Goal: Information Seeking & Learning: Learn about a topic

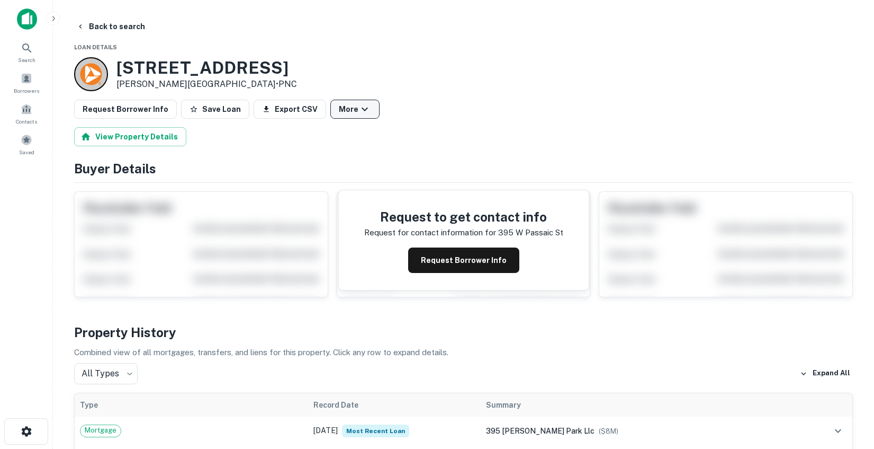
click at [350, 115] on button "More" at bounding box center [354, 109] width 49 height 19
click at [423, 448] on div at bounding box center [437, 449] width 874 height 0
click at [98, 21] on button "Back to search" at bounding box center [110, 26] width 77 height 19
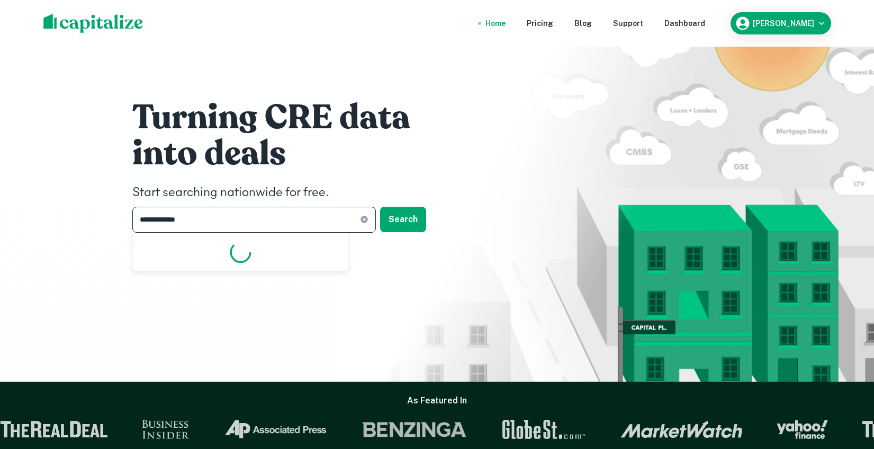
click at [231, 214] on input "**********" at bounding box center [246, 220] width 228 height 26
type input "**********"
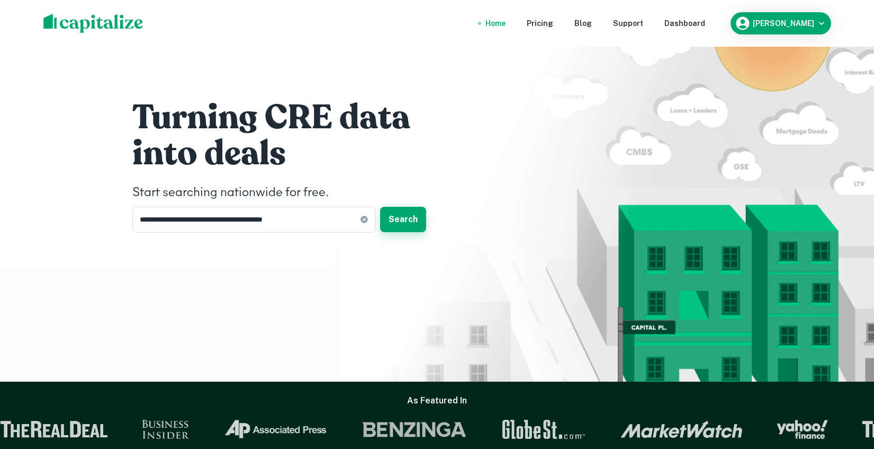
click at [407, 217] on button "Search" at bounding box center [403, 219] width 46 height 25
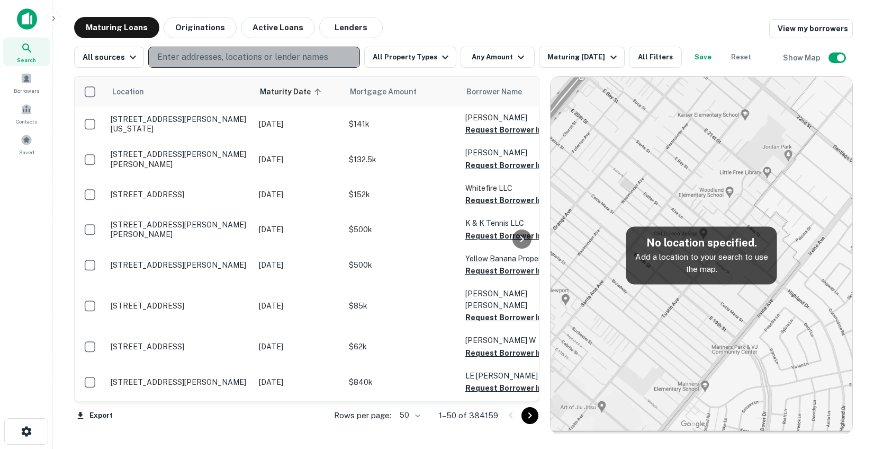
click at [224, 52] on p "Enter addresses, locations or lender names" at bounding box center [242, 57] width 171 height 13
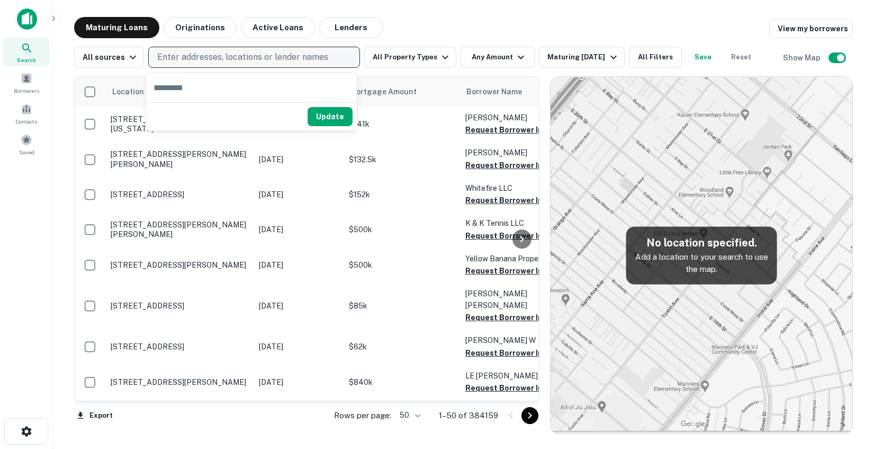
click at [183, 53] on p "Enter addresses, locations or lender names" at bounding box center [242, 57] width 171 height 13
click at [185, 58] on p "Enter addresses, locations or lender names" at bounding box center [242, 57] width 171 height 13
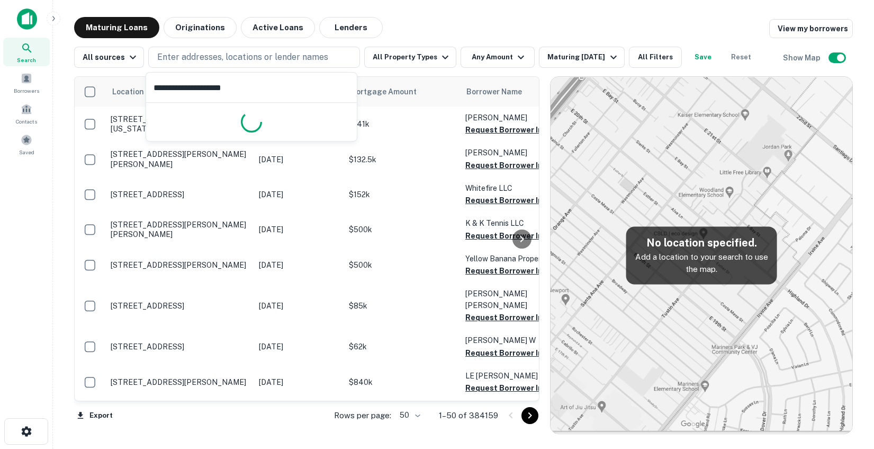
type input "**********"
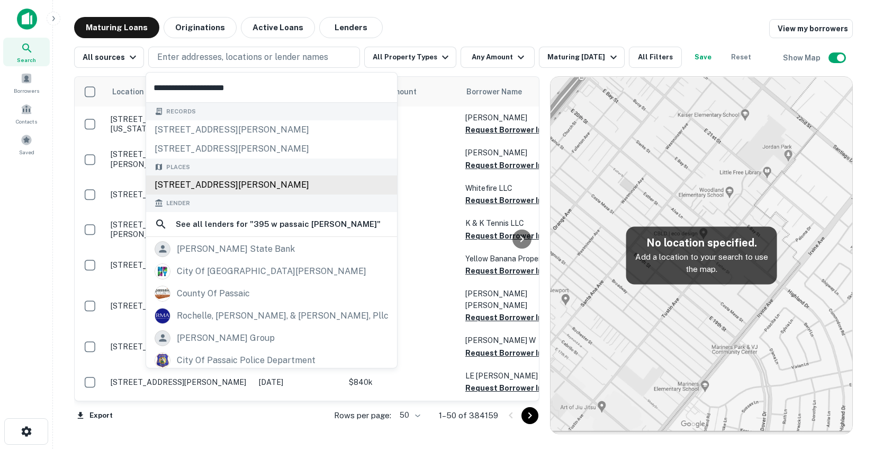
click at [240, 185] on div "[STREET_ADDRESS][PERSON_NAME]" at bounding box center [271, 184] width 251 height 19
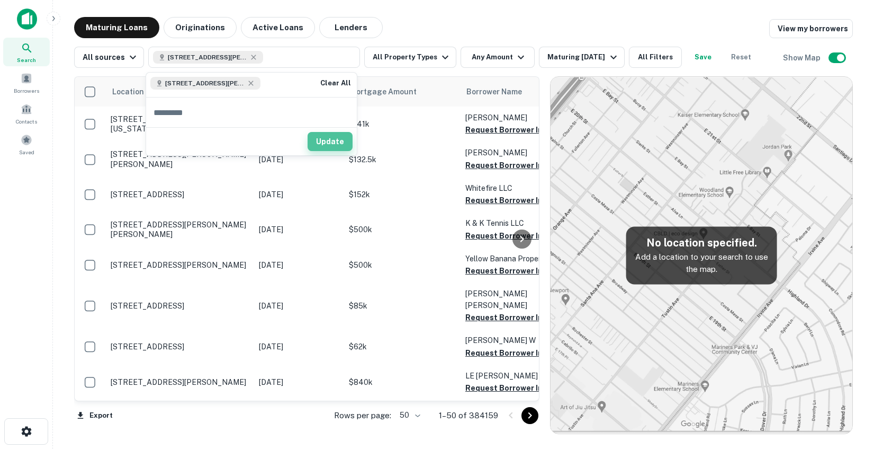
click at [339, 137] on button "Update" at bounding box center [330, 141] width 45 height 19
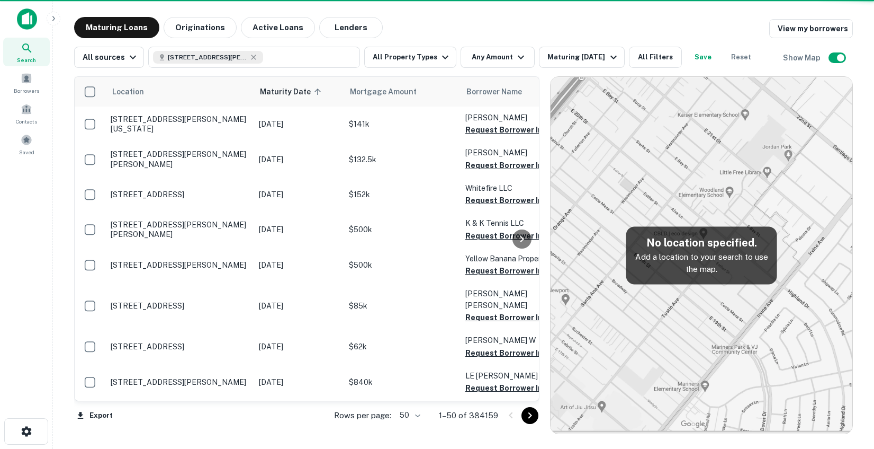
click at [430, 55] on button "All Property Types" at bounding box center [410, 57] width 92 height 21
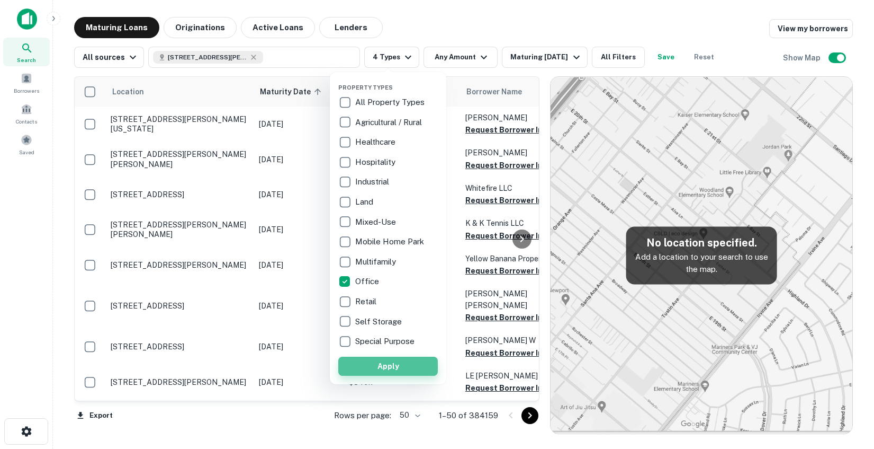
click at [387, 364] on button "Apply" at bounding box center [388, 365] width 100 height 19
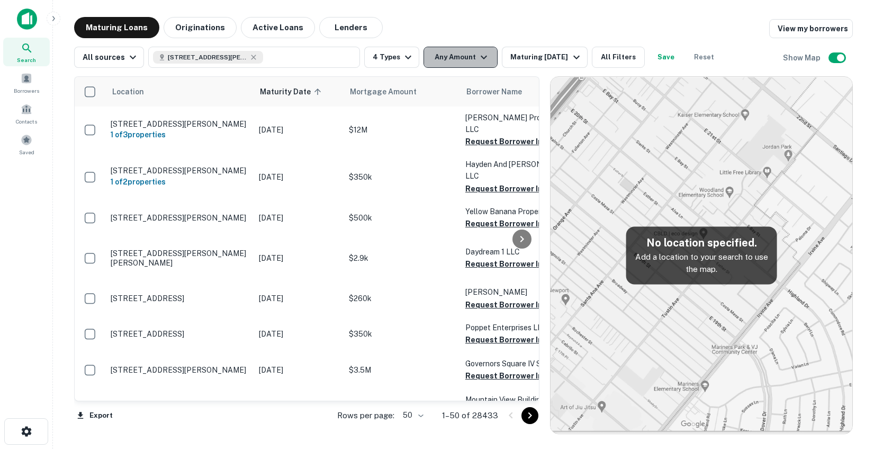
click at [478, 55] on icon "button" at bounding box center [484, 57] width 13 height 13
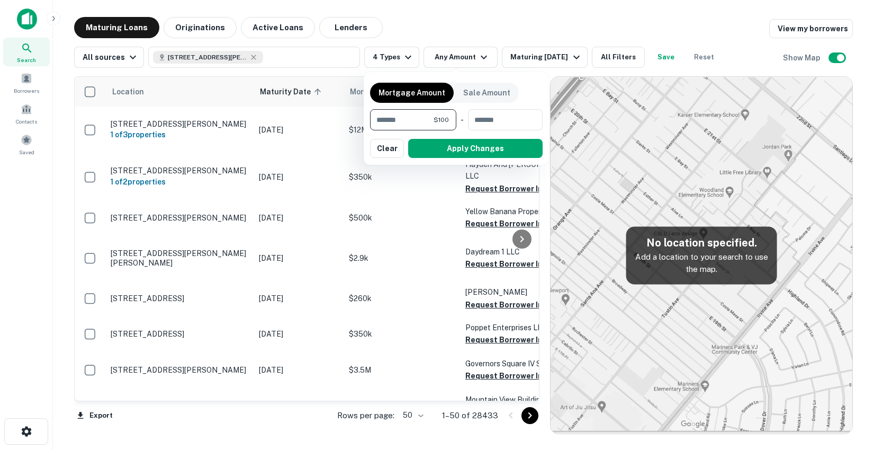
type input "*"
click at [479, 30] on div at bounding box center [437, 224] width 874 height 449
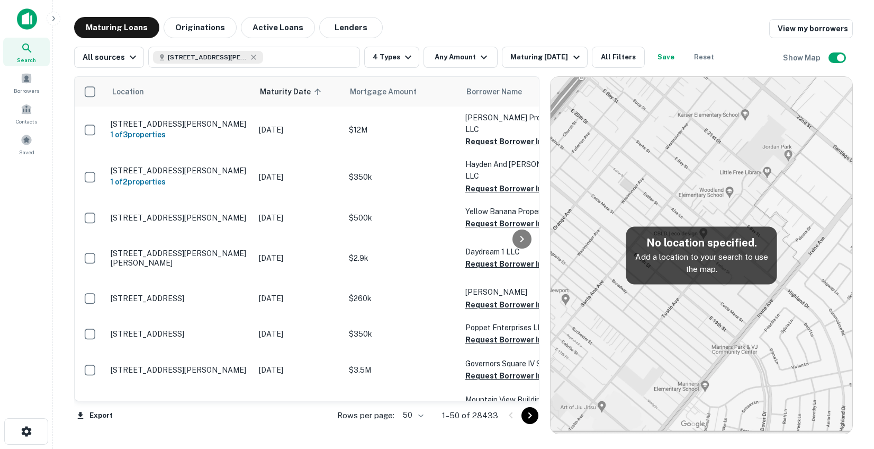
click at [702, 264] on p "Add a location to your search to use the map." at bounding box center [702, 263] width 134 height 25
click at [402, 59] on icon "button" at bounding box center [408, 57] width 13 height 13
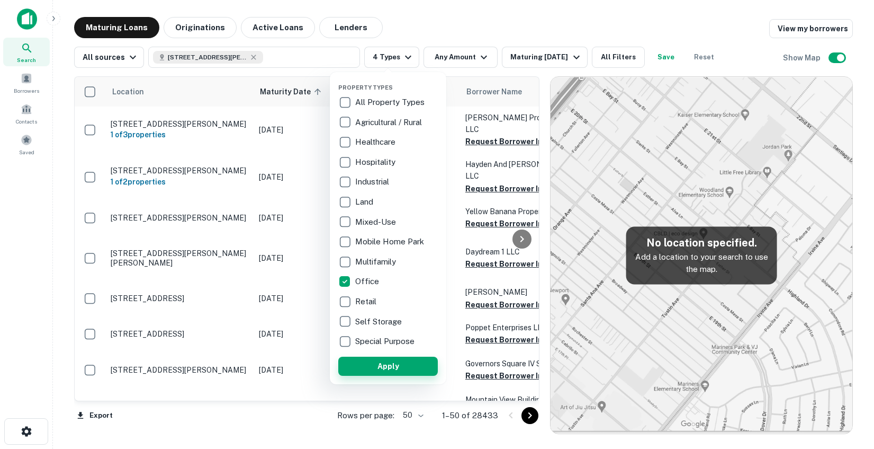
click at [381, 368] on button "Apply" at bounding box center [388, 365] width 100 height 19
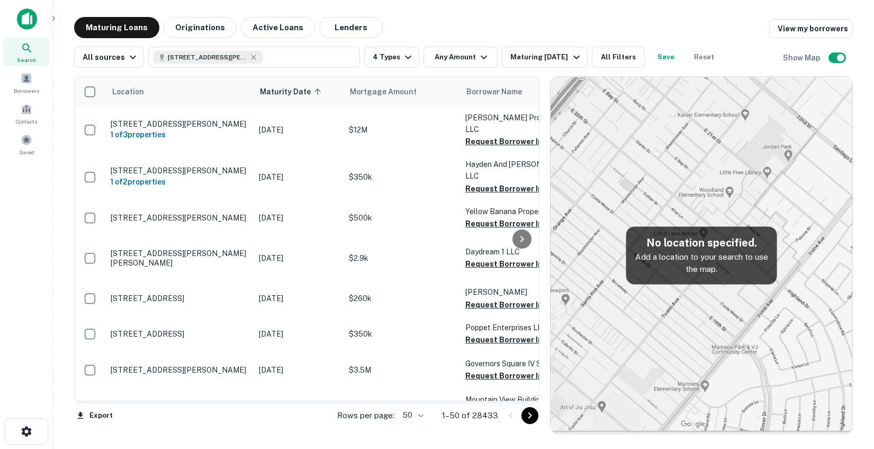
click at [646, 182] on img at bounding box center [702, 255] width 302 height 356
click at [16, 26] on div at bounding box center [26, 22] width 53 height 29
click at [29, 16] on img at bounding box center [27, 18] width 20 height 21
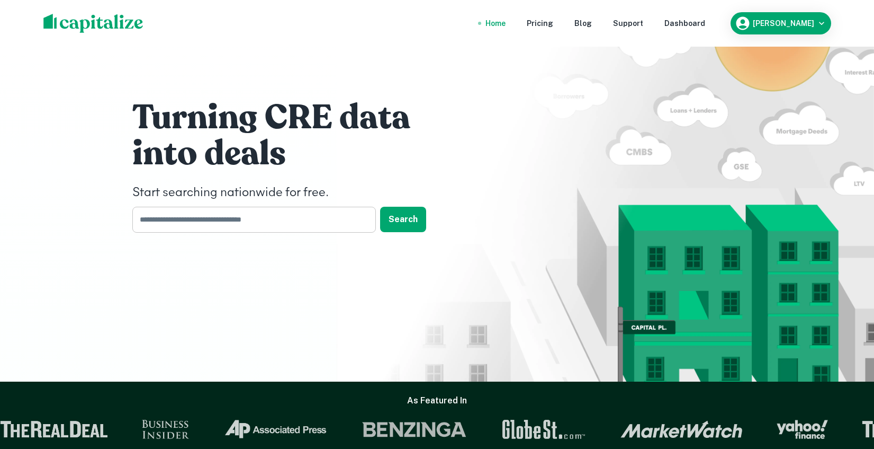
click at [212, 220] on input "text" at bounding box center [250, 220] width 236 height 26
type input "**********"
click at [405, 220] on button "Search" at bounding box center [403, 219] width 46 height 25
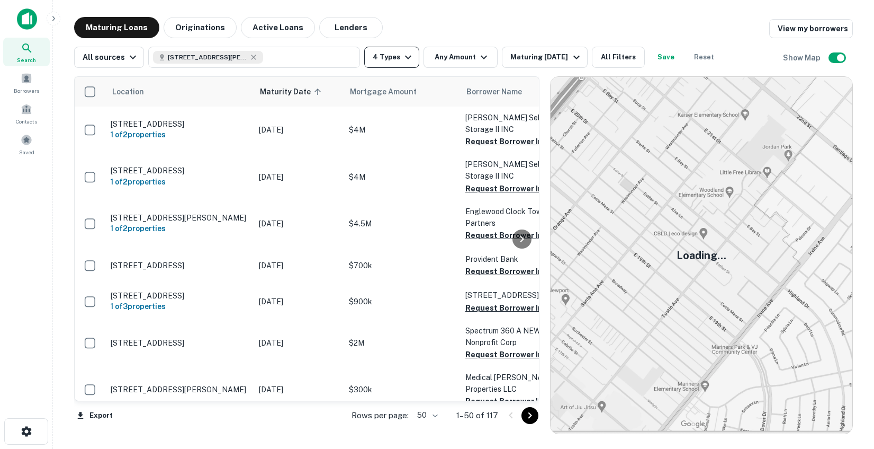
click at [405, 64] on button "4 Types" at bounding box center [391, 57] width 55 height 21
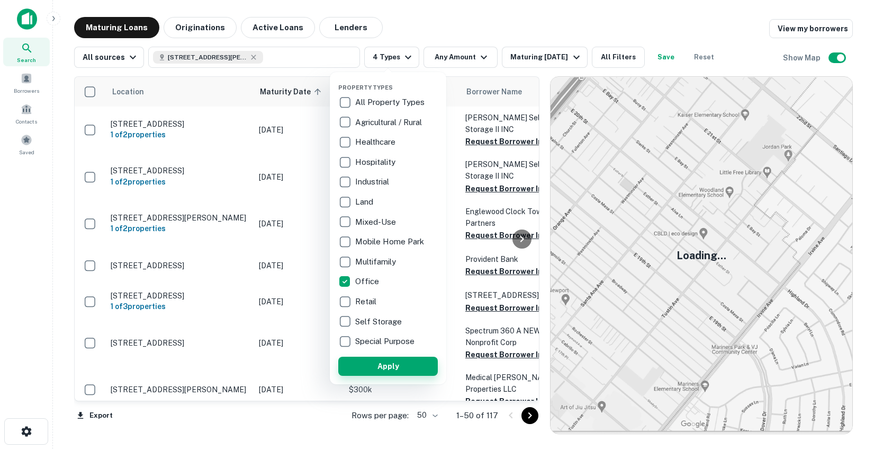
click at [369, 366] on button "Apply" at bounding box center [388, 365] width 100 height 19
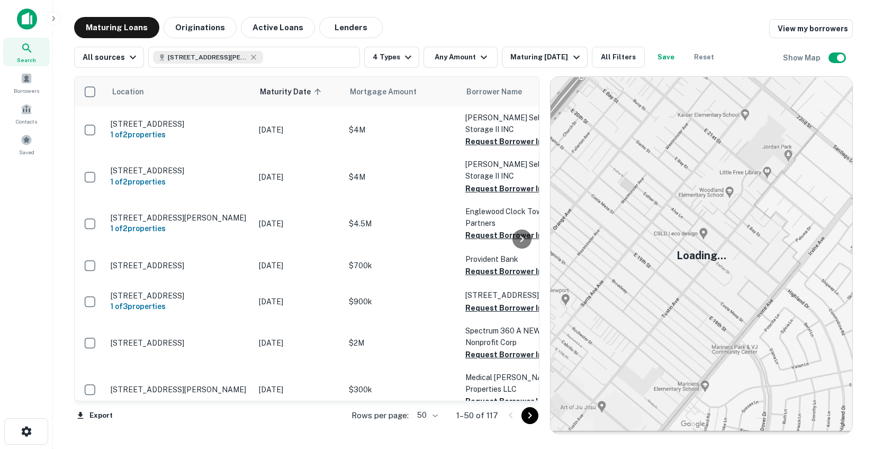
click at [720, 240] on img at bounding box center [702, 255] width 302 height 356
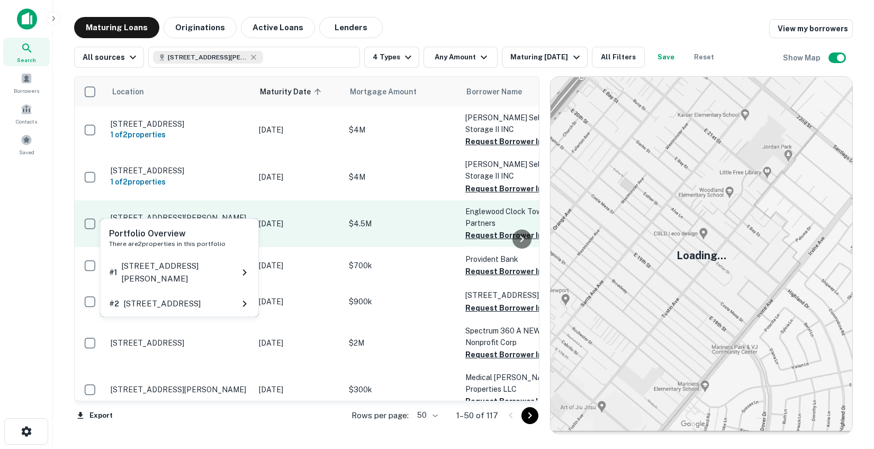
click at [196, 222] on h6 "1 of 2 properties" at bounding box center [180, 228] width 138 height 12
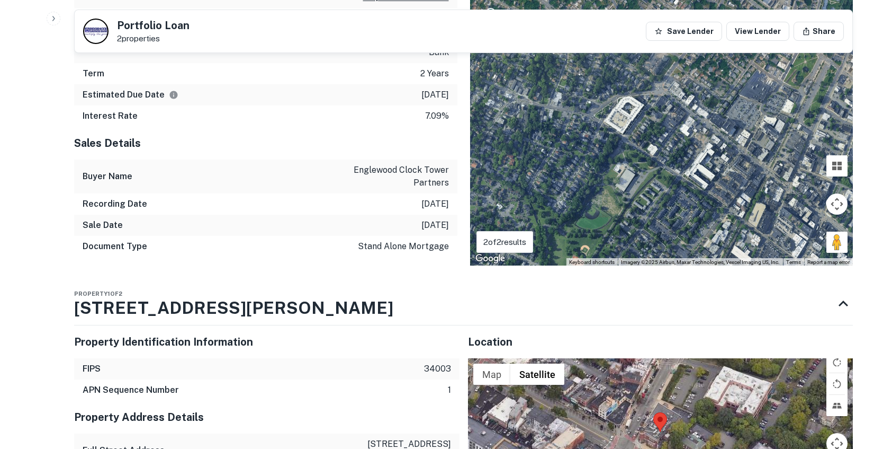
scroll to position [176, 0]
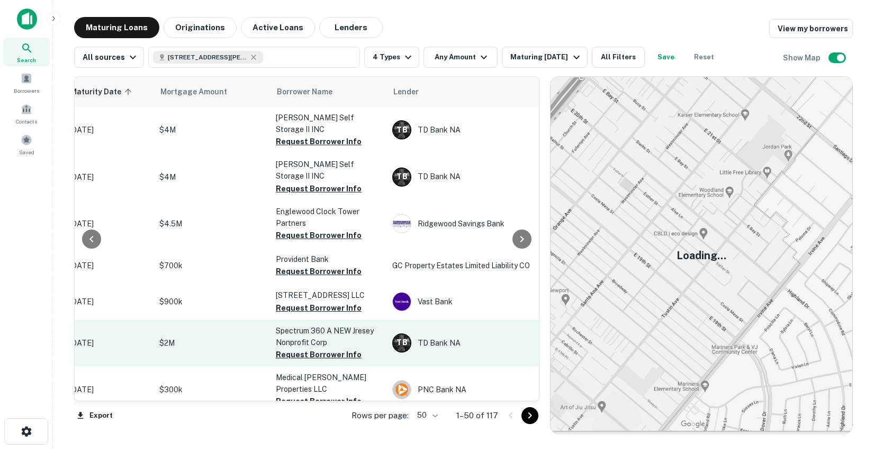
scroll to position [0, 191]
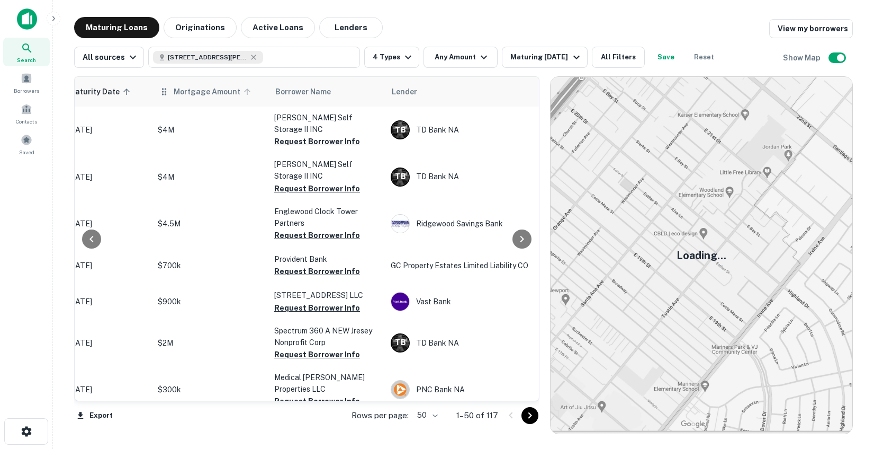
click at [200, 92] on span "Mortgage Amount" at bounding box center [214, 91] width 80 height 13
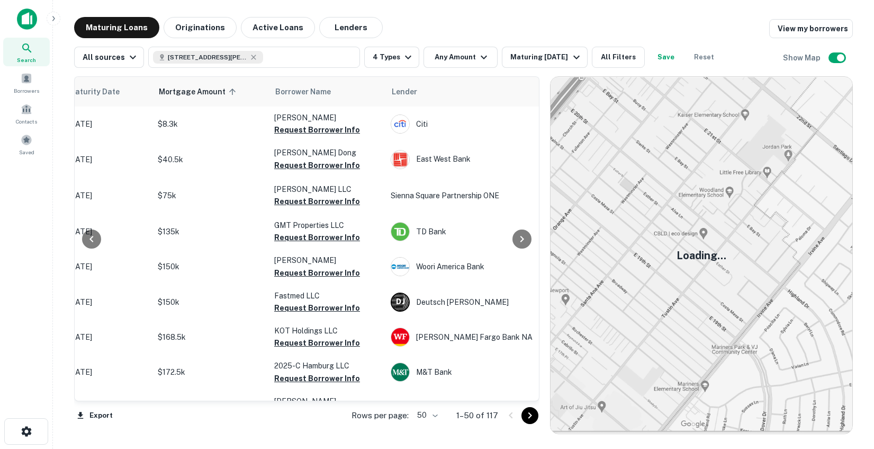
click at [200, 92] on span "Mortgage Amount sorted ascending" at bounding box center [199, 91] width 80 height 13
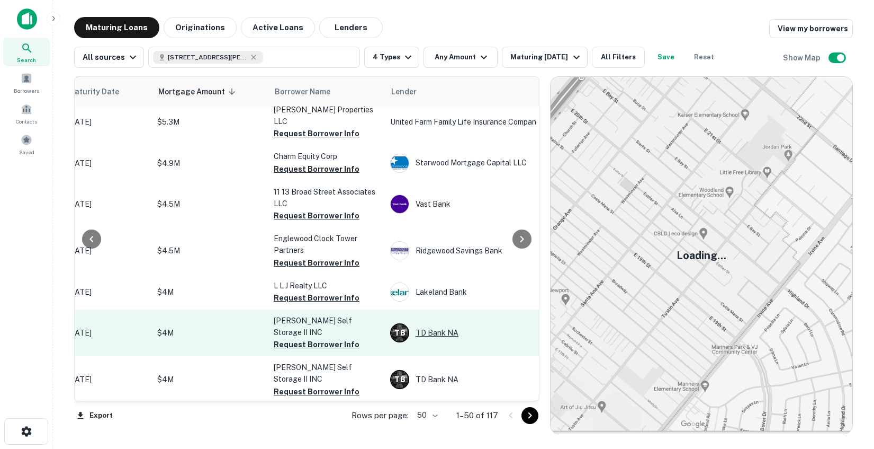
scroll to position [1027, 192]
